Goal: Transaction & Acquisition: Purchase product/service

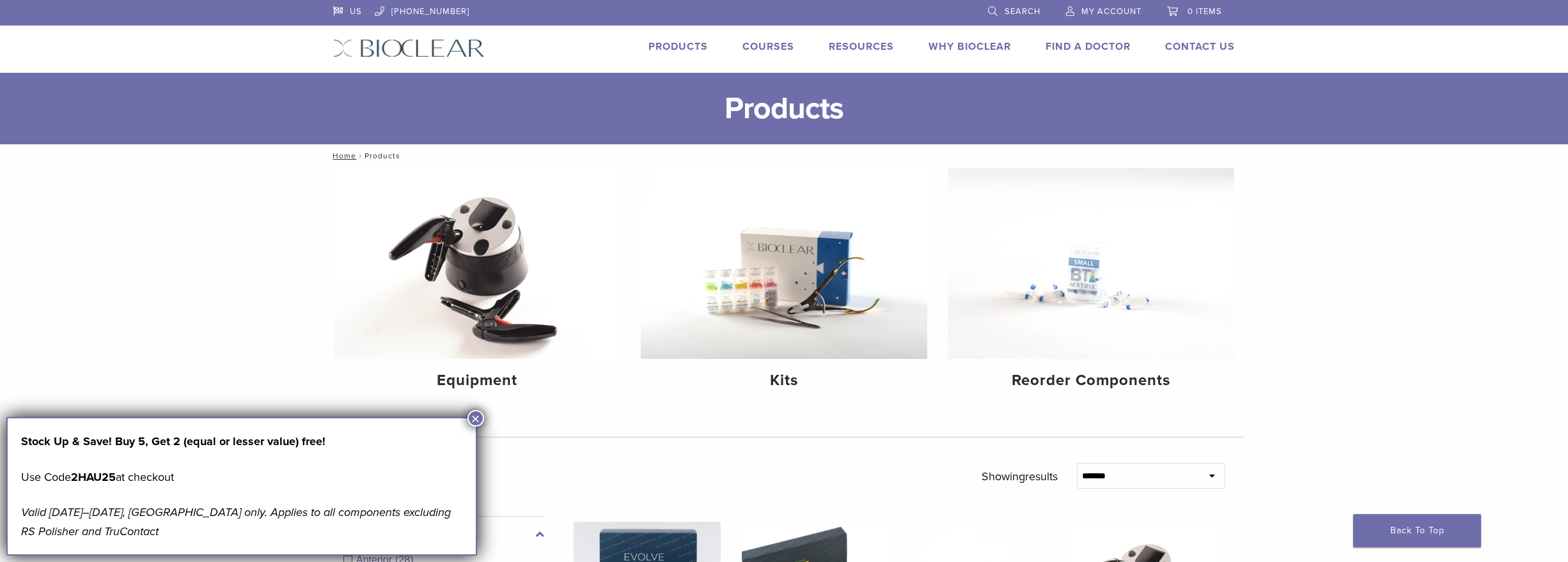
click at [475, 419] on button "×" at bounding box center [475, 418] width 16 height 16
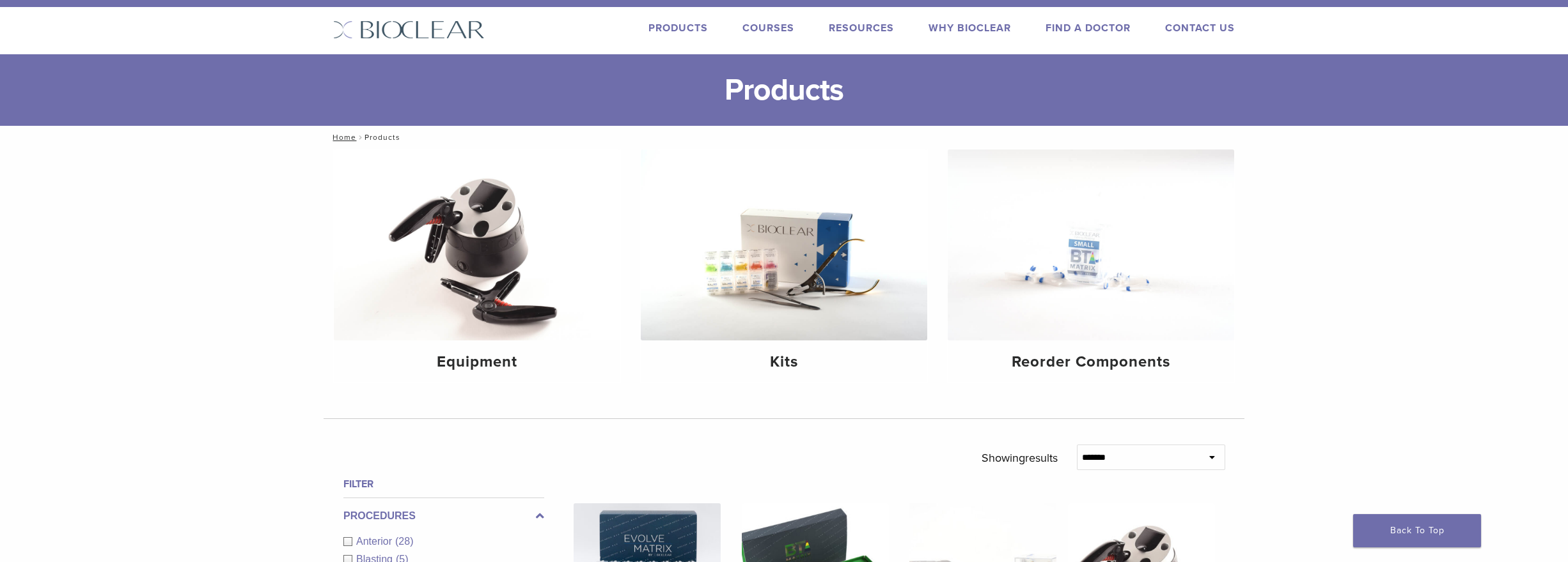
scroll to position [113, 0]
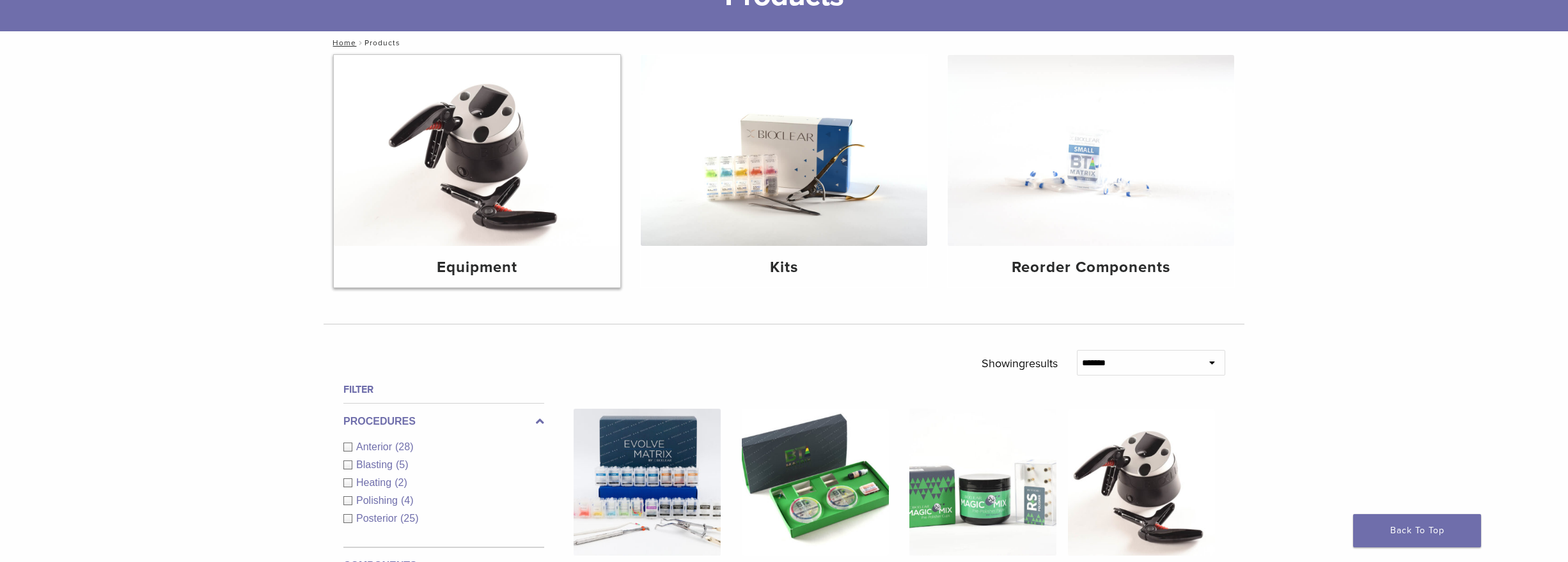
click at [452, 182] on img at bounding box center [477, 150] width 286 height 191
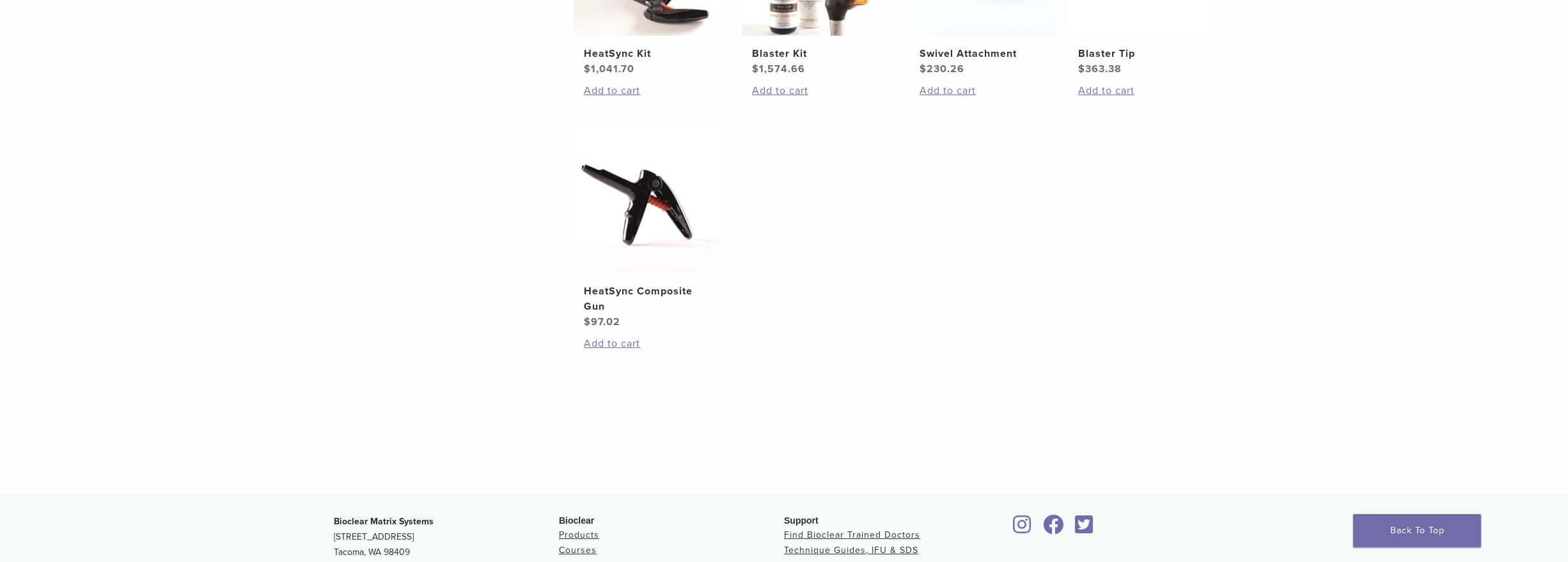
scroll to position [303, 0]
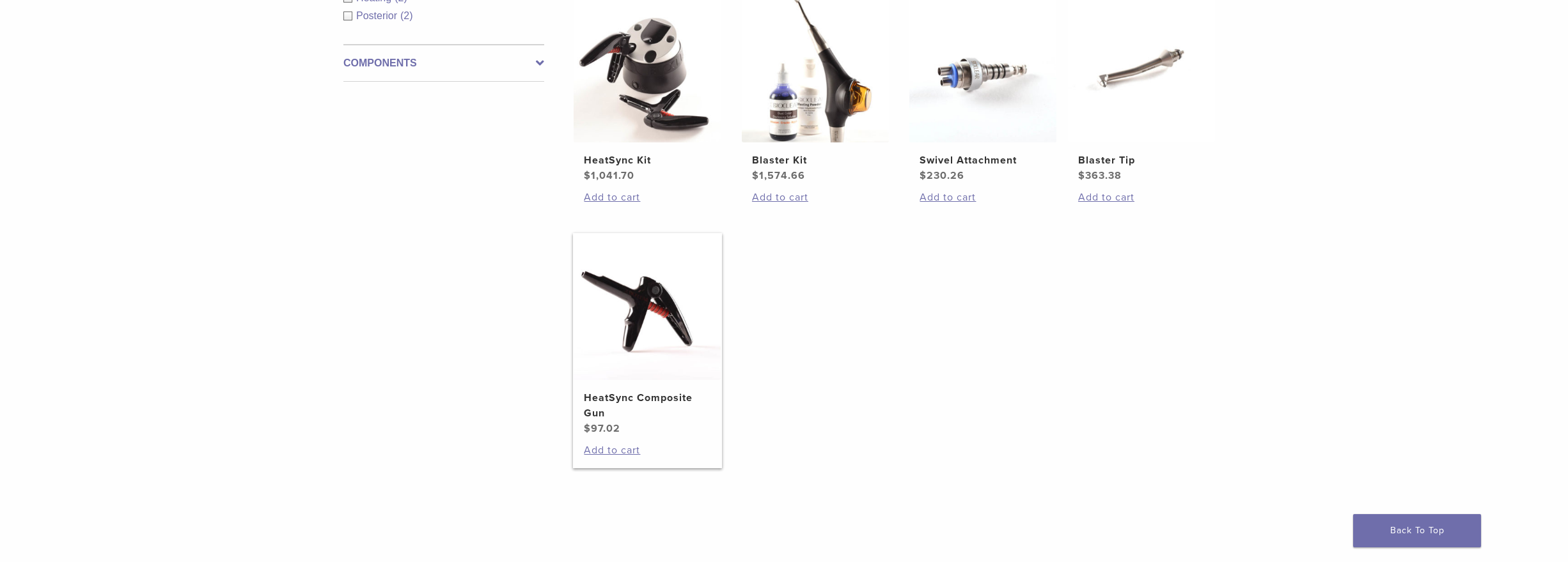
click at [628, 310] on img at bounding box center [647, 307] width 147 height 147
click at [614, 121] on img at bounding box center [647, 69] width 147 height 147
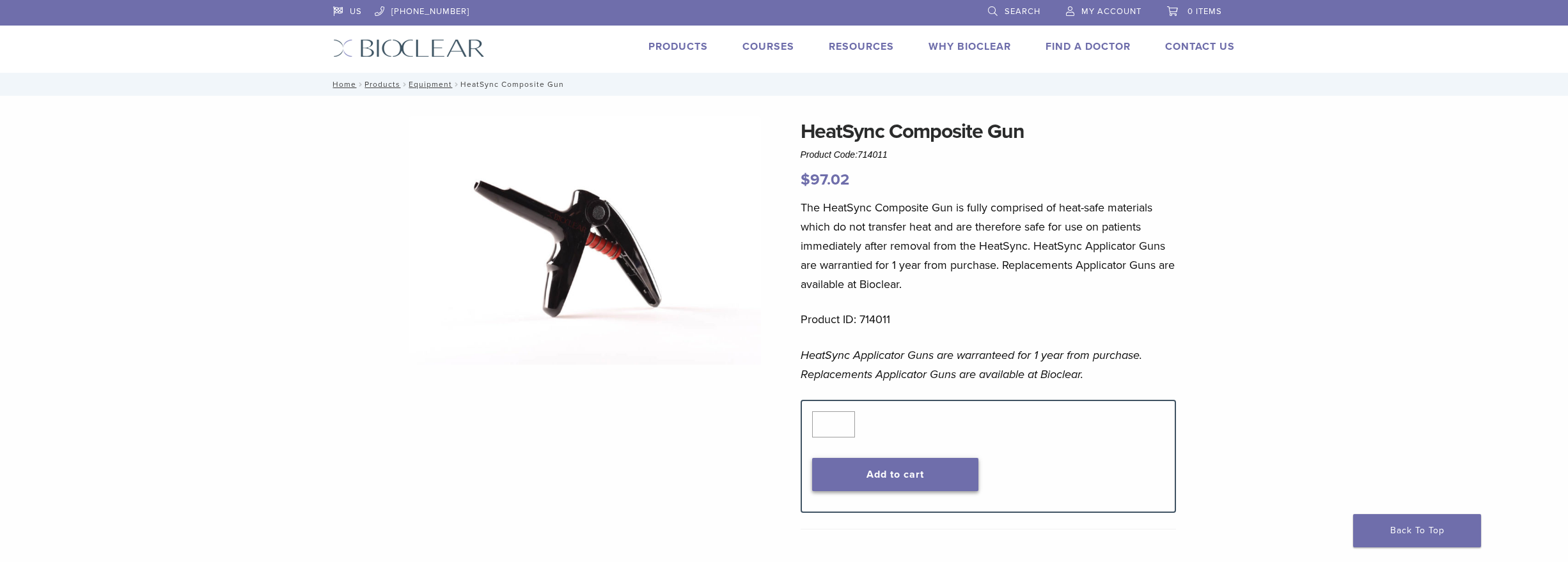
click at [901, 488] on button "Add to cart" at bounding box center [895, 475] width 167 height 33
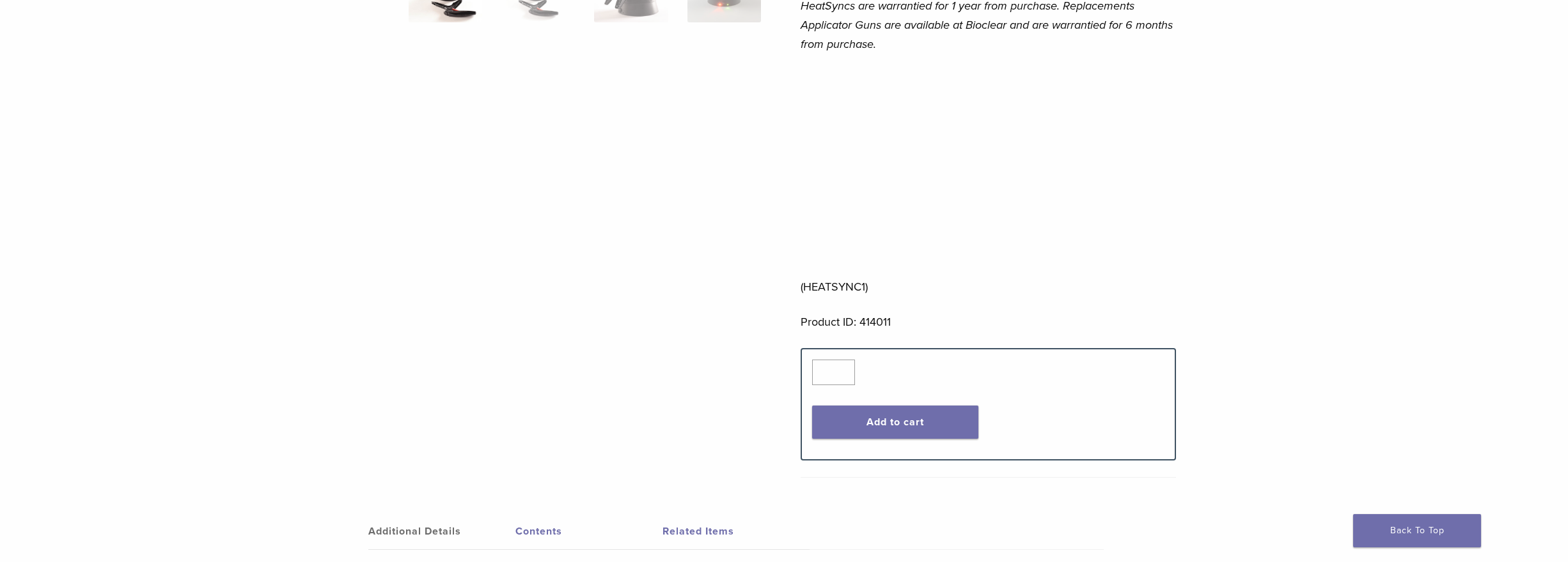
scroll to position [502, 0]
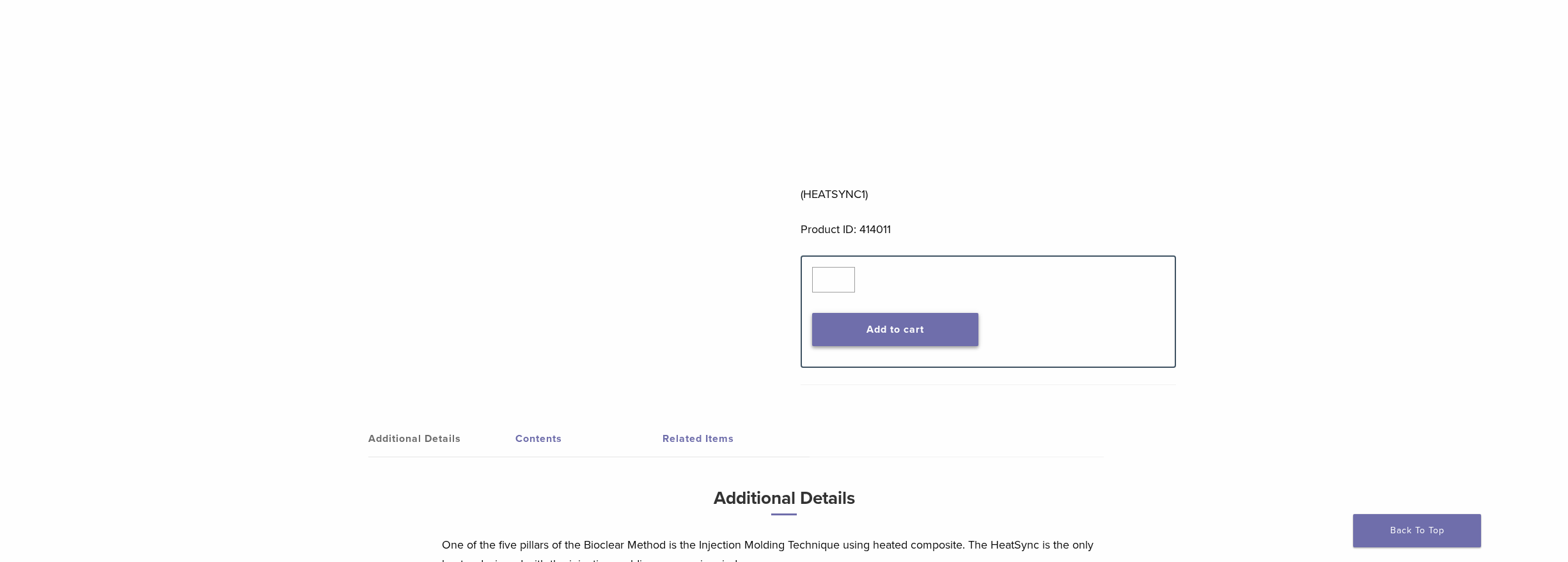
click at [915, 330] on button "Add to cart" at bounding box center [895, 329] width 167 height 33
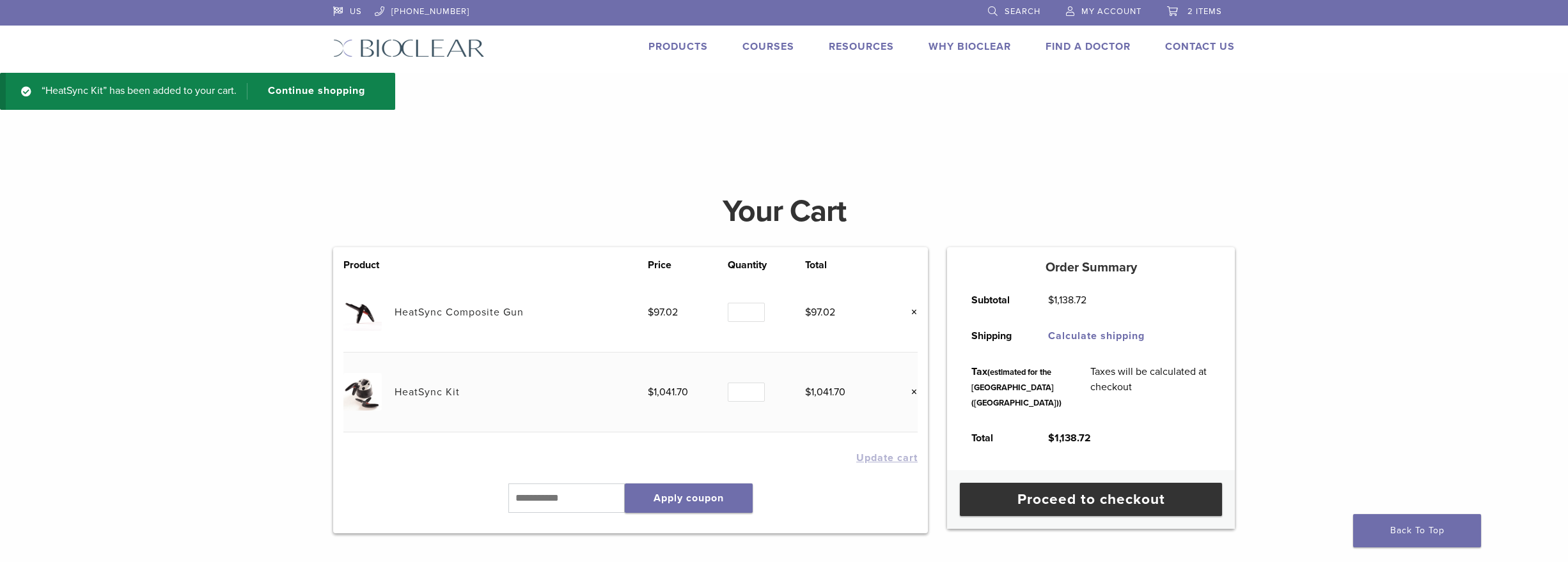
click at [682, 46] on link "Products" at bounding box center [678, 46] width 60 height 13
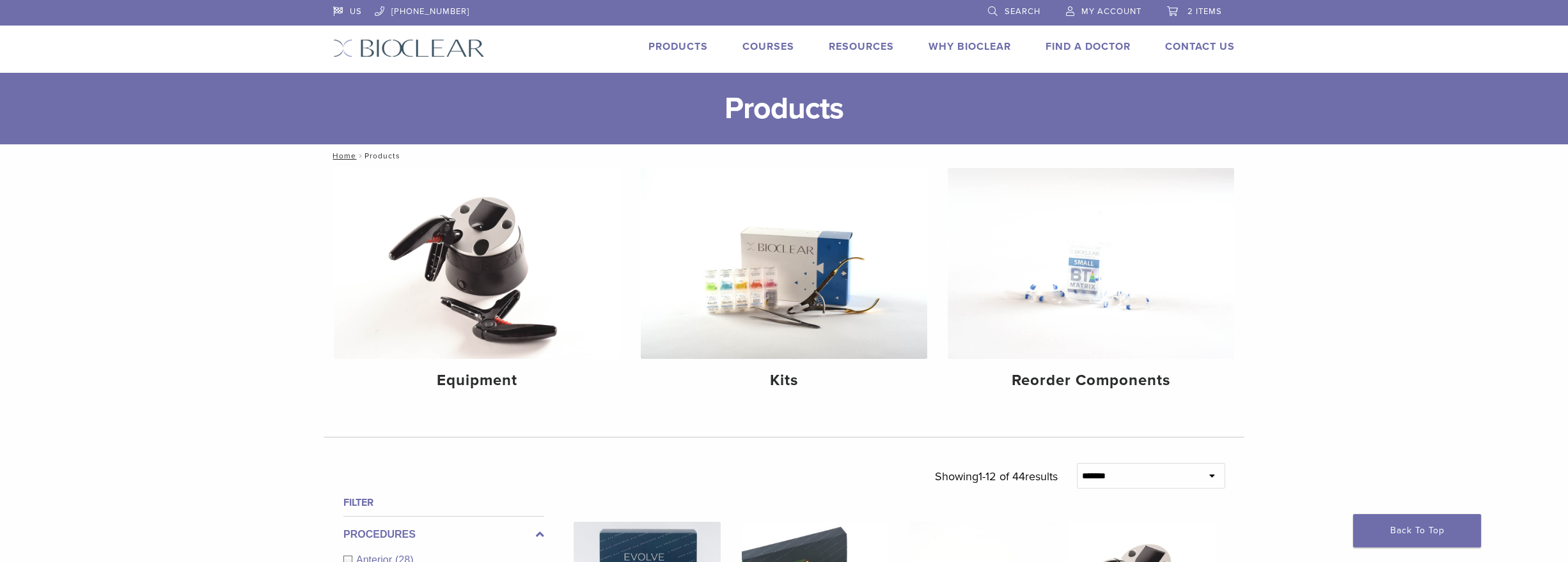
scroll to position [20, 0]
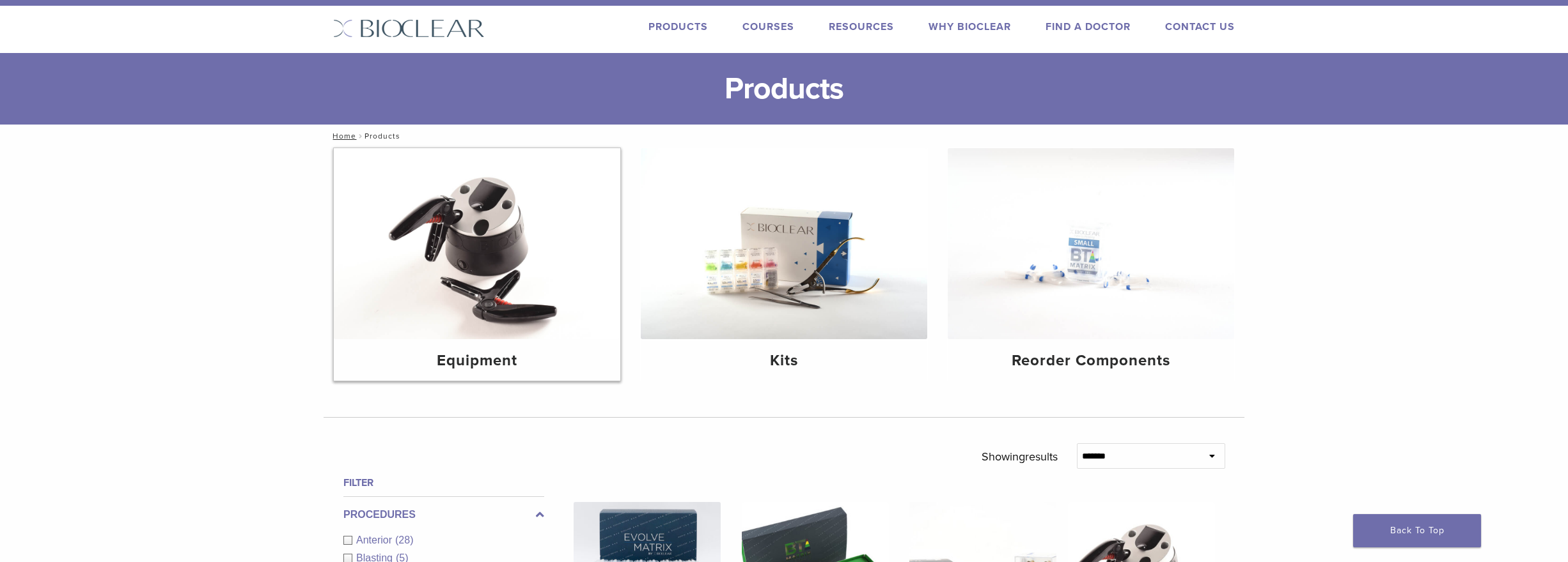
click at [505, 258] on img at bounding box center [477, 244] width 286 height 191
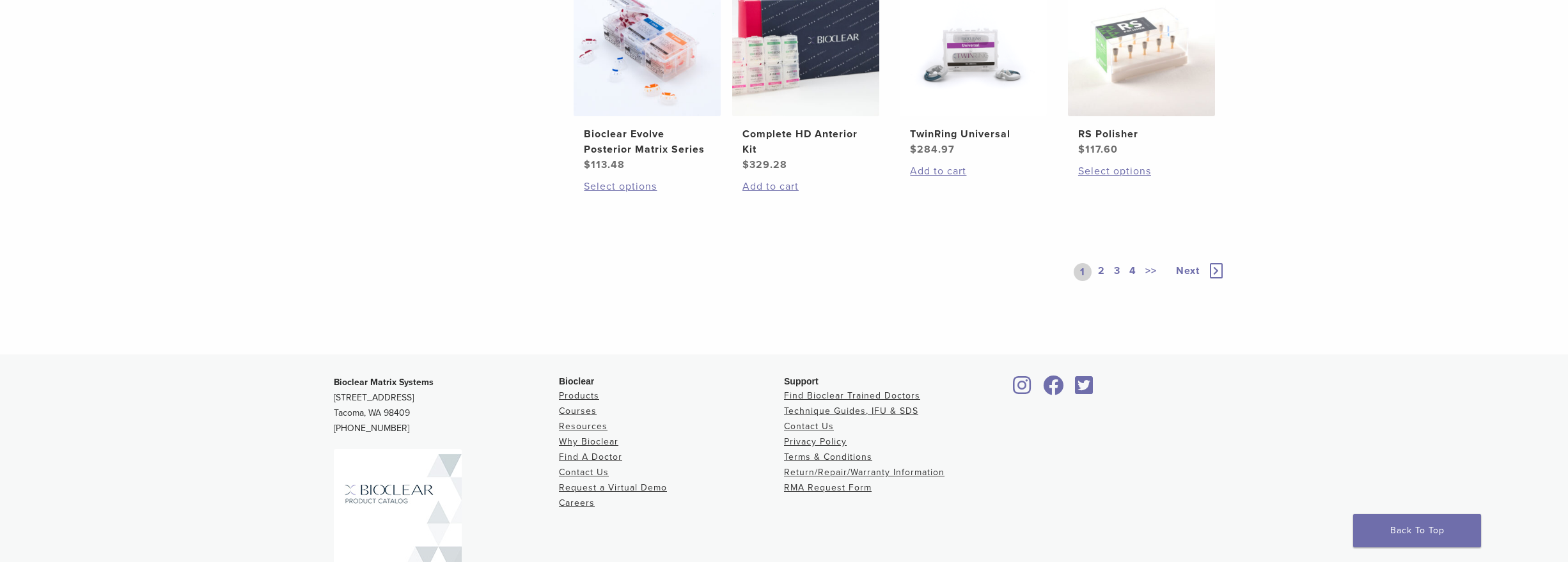
scroll to position [1059, 0]
